Goal: Information Seeking & Learning: Learn about a topic

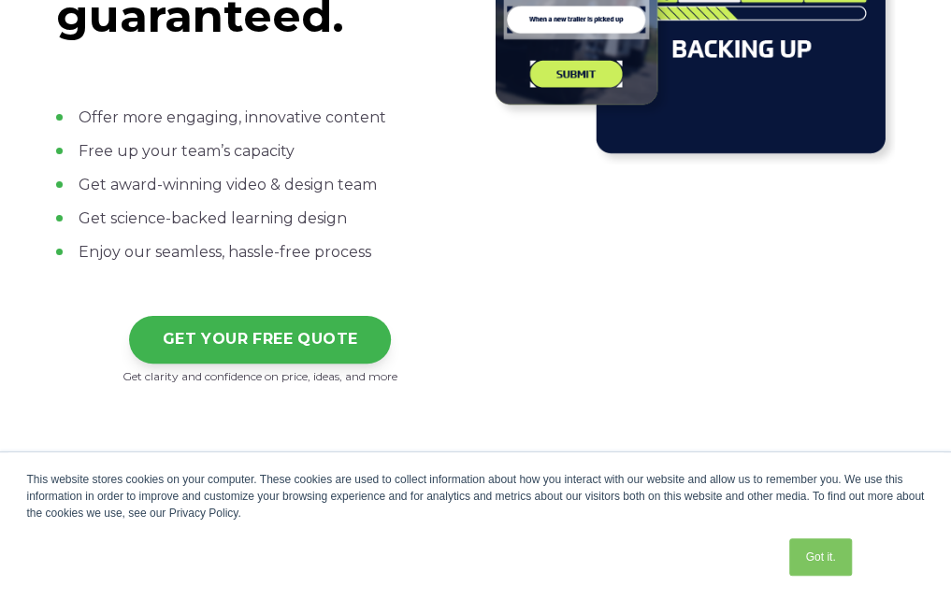
scroll to position [561, 0]
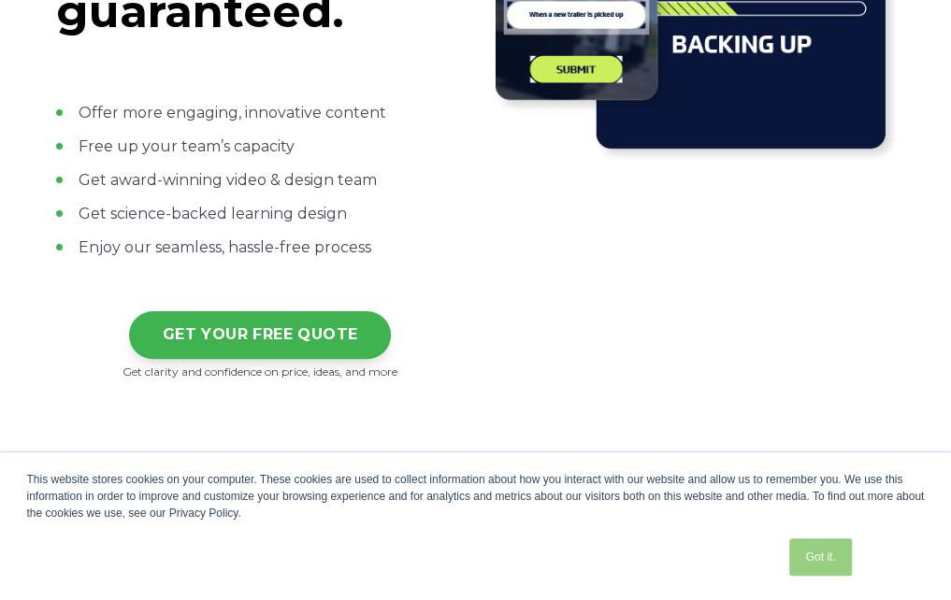
click at [827, 571] on link "Got it." at bounding box center [820, 557] width 62 height 37
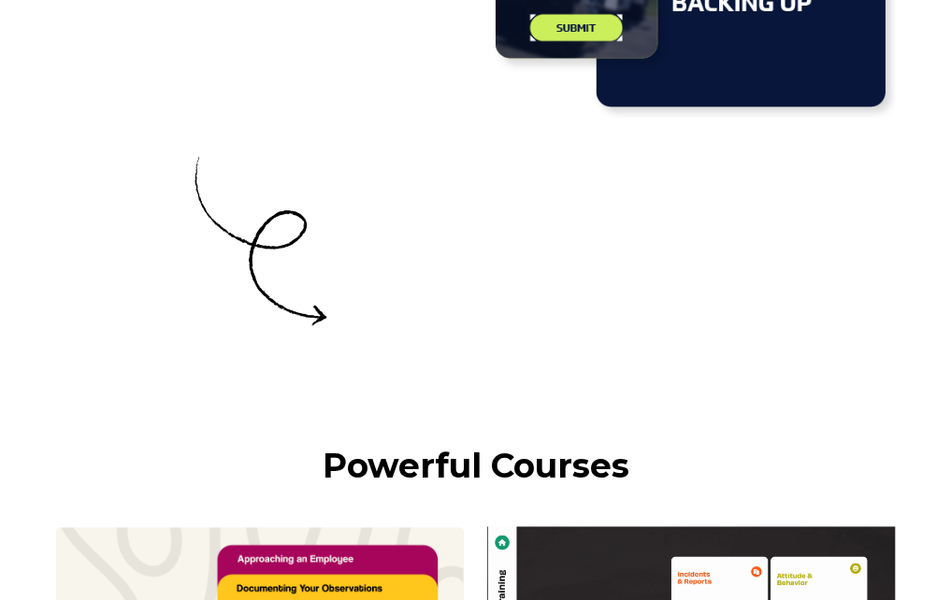
scroll to position [3648, 0]
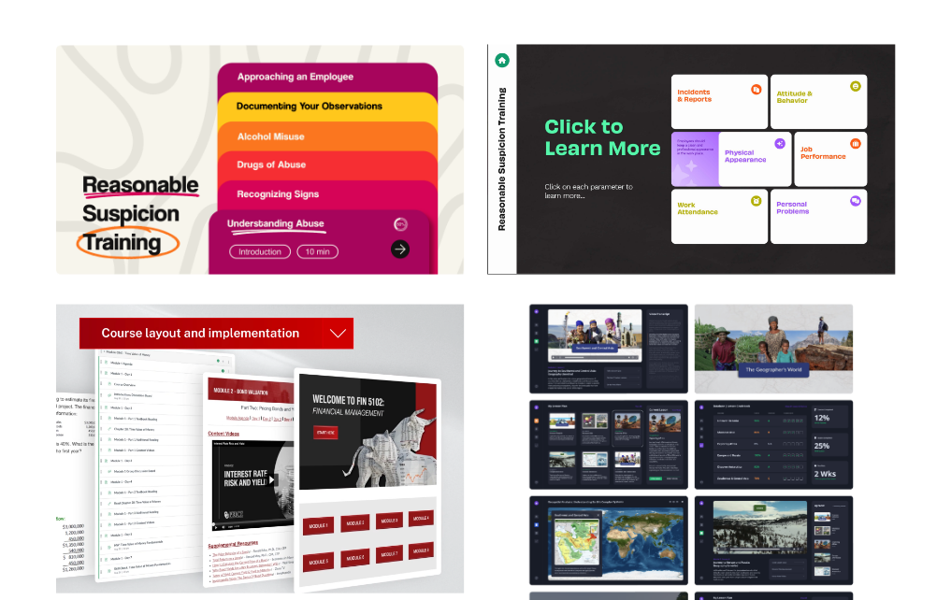
scroll to position [4115, 0]
